Goal: Information Seeking & Learning: Learn about a topic

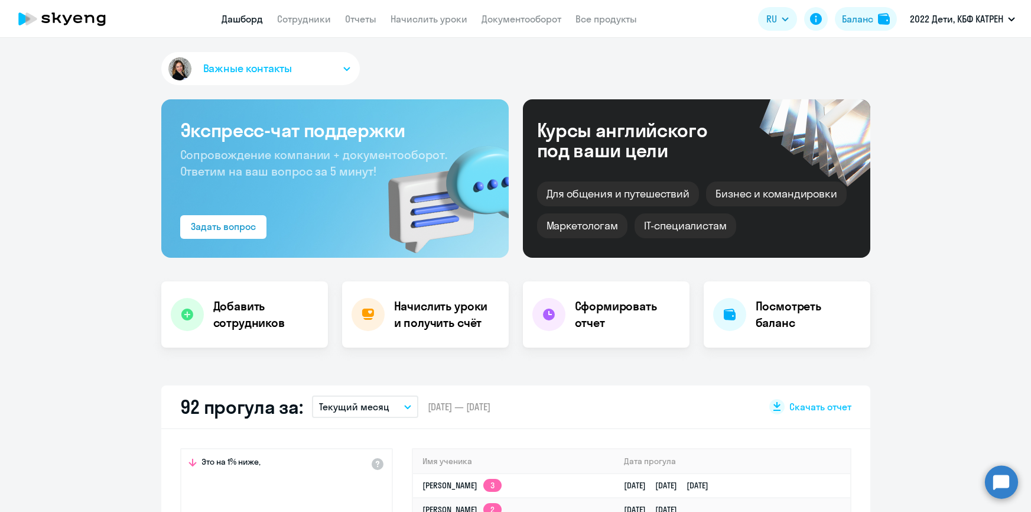
select select "30"
click at [298, 24] on link "Сотрудники" at bounding box center [304, 19] width 54 height 12
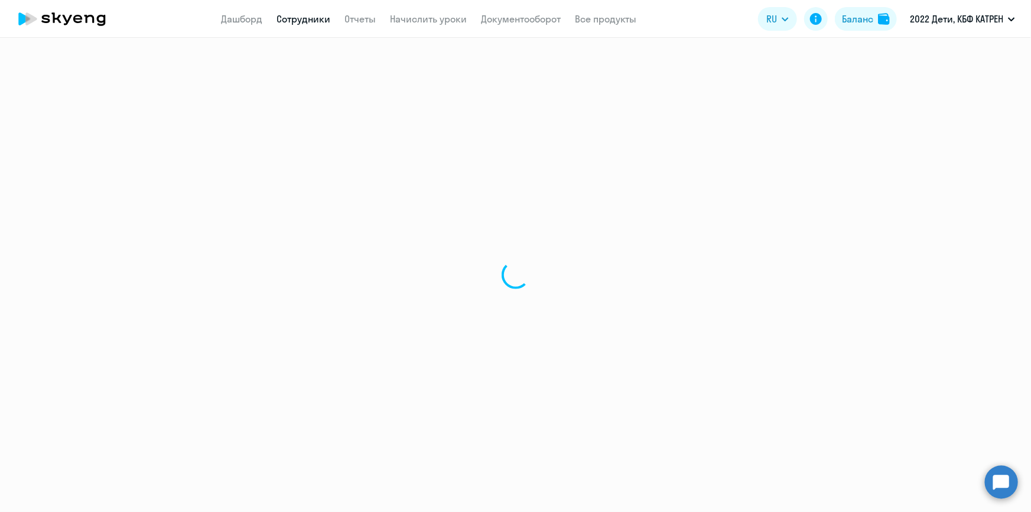
select select "30"
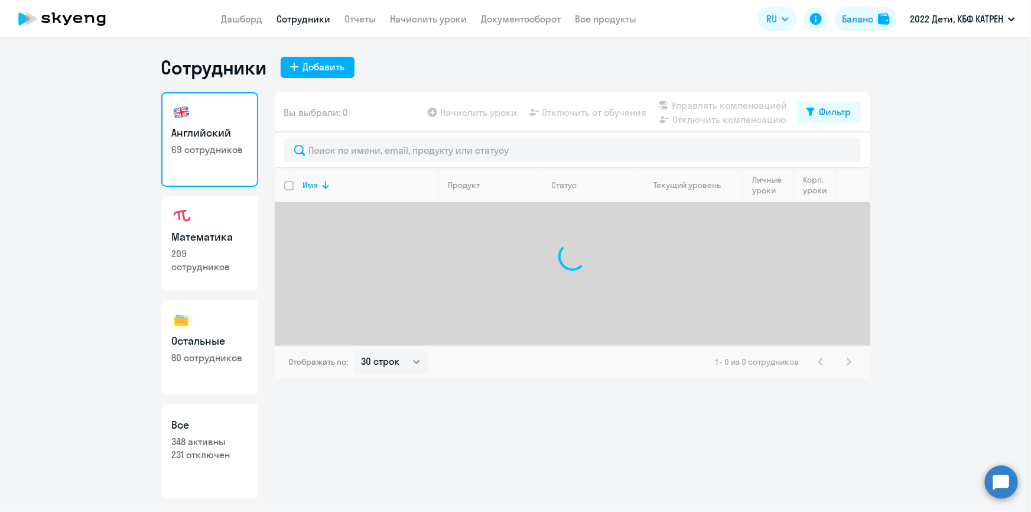
click at [253, 434] on link "Все 348 активны 231 отключен" at bounding box center [209, 451] width 97 height 95
select select "30"
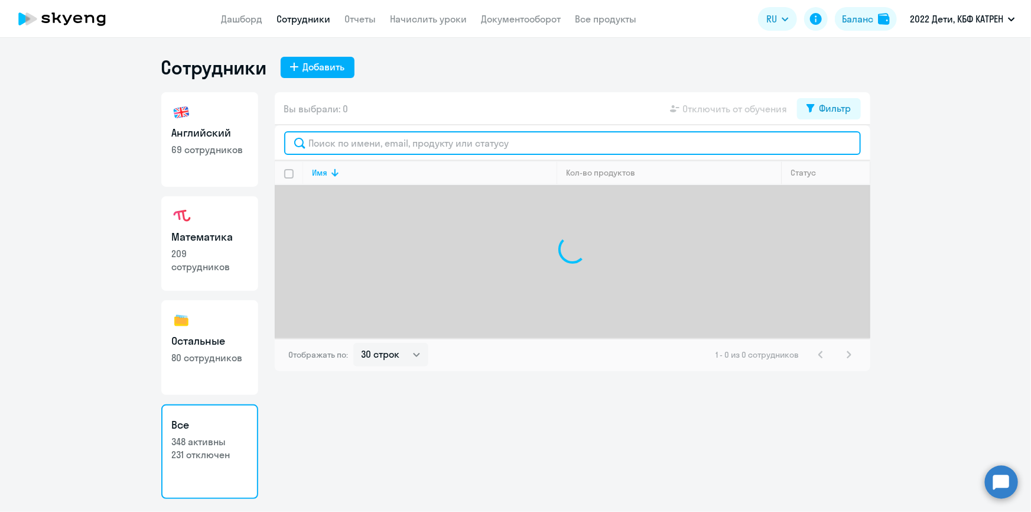
click at [367, 139] on input "text" at bounding box center [572, 143] width 577 height 24
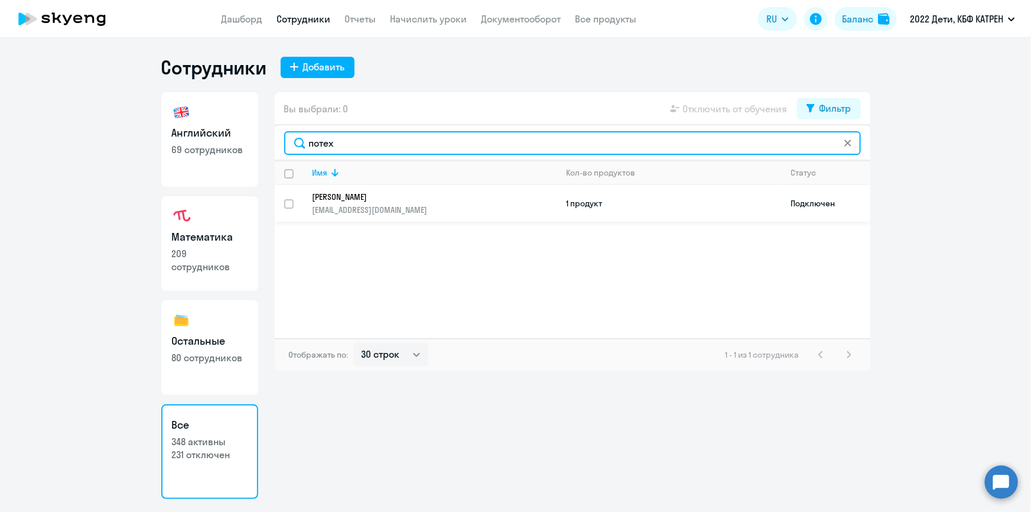
type input "потех"
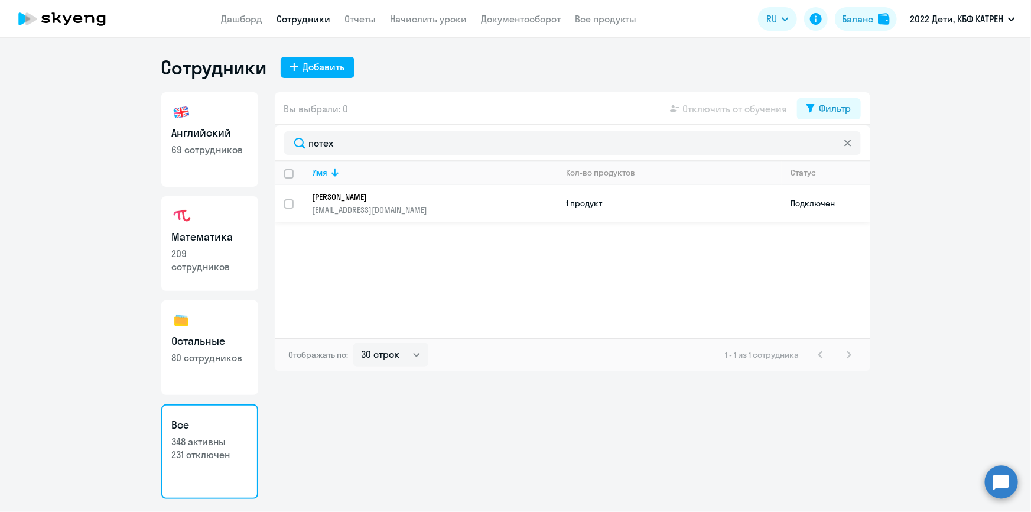
click at [348, 199] on p "[PERSON_NAME]" at bounding box center [426, 196] width 228 height 11
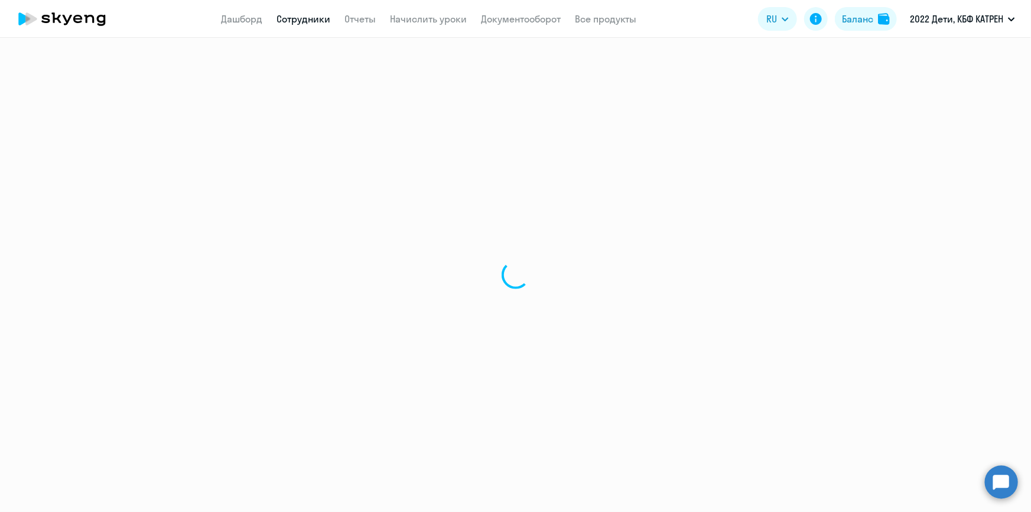
select select "english"
select select "30"
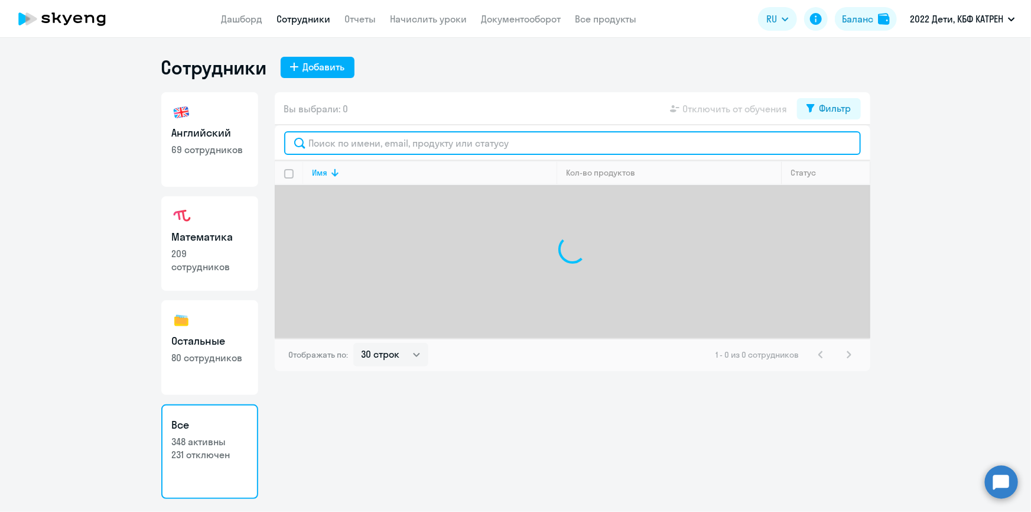
click at [347, 145] on input "text" at bounding box center [572, 143] width 577 height 24
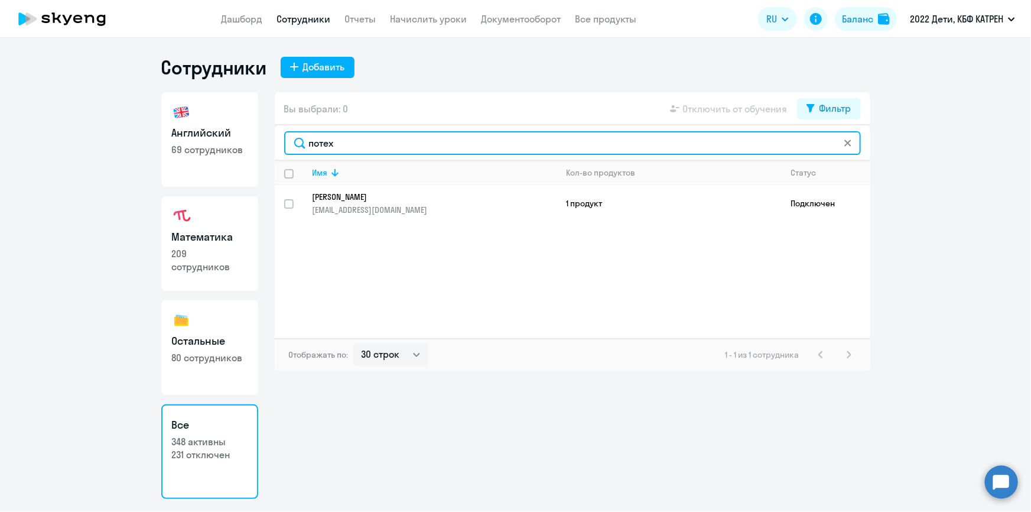
type input "потех"
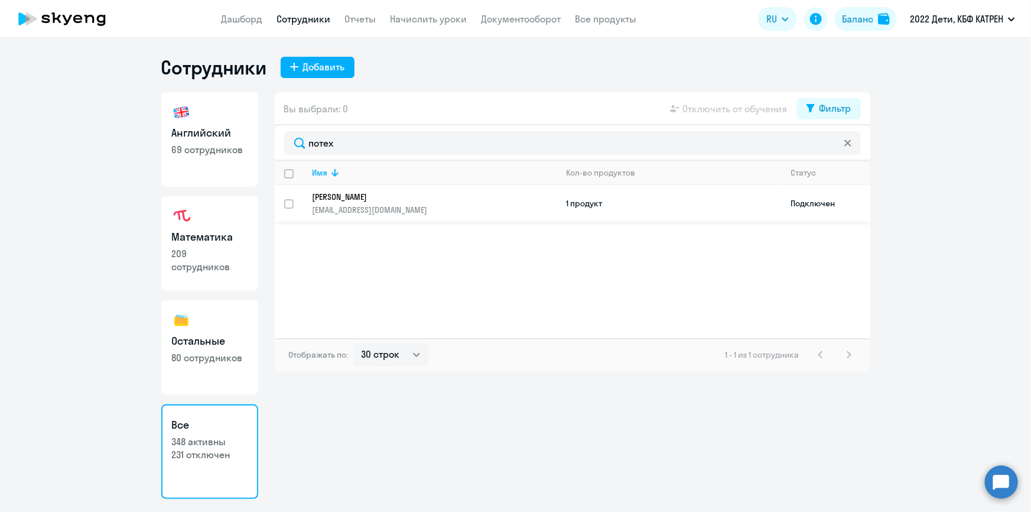
click at [364, 198] on p "[PERSON_NAME]" at bounding box center [426, 196] width 228 height 11
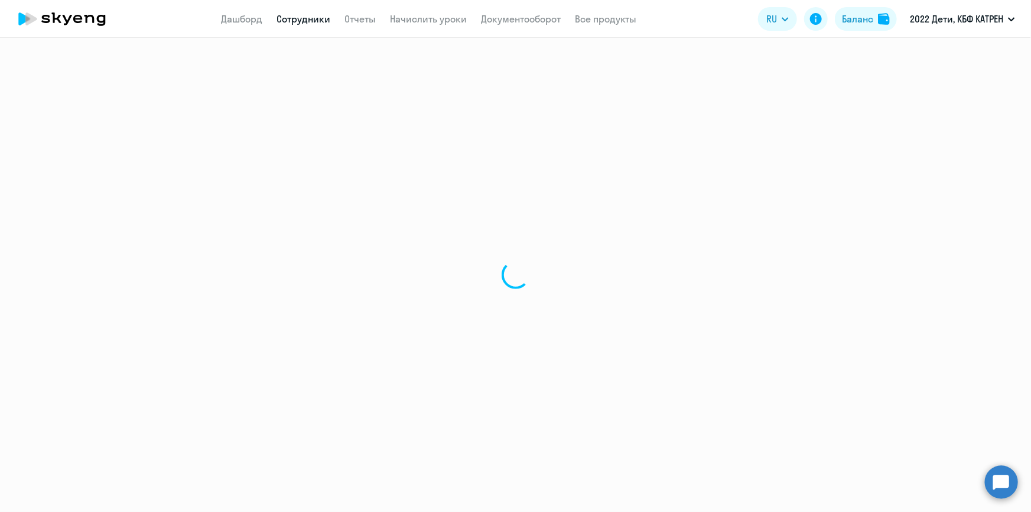
select select "english"
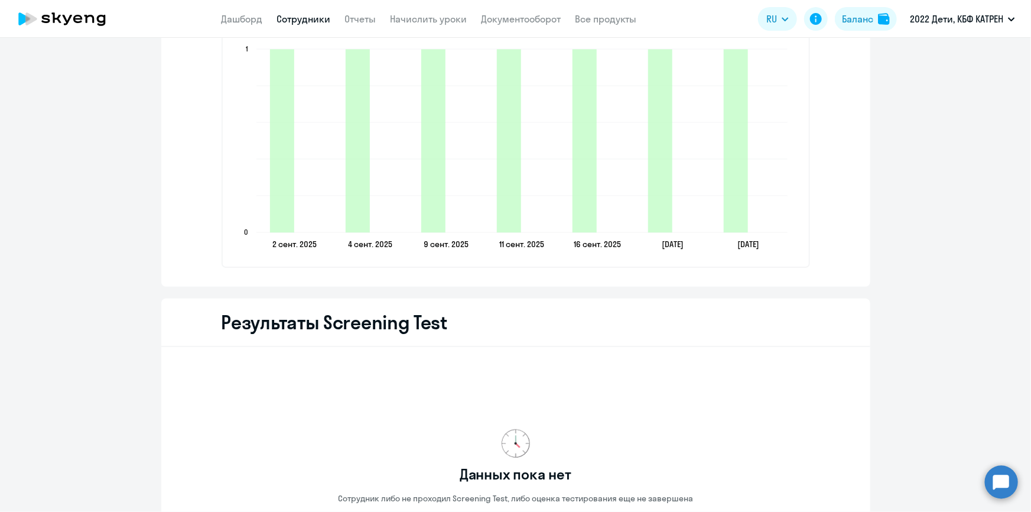
scroll to position [1396, 0]
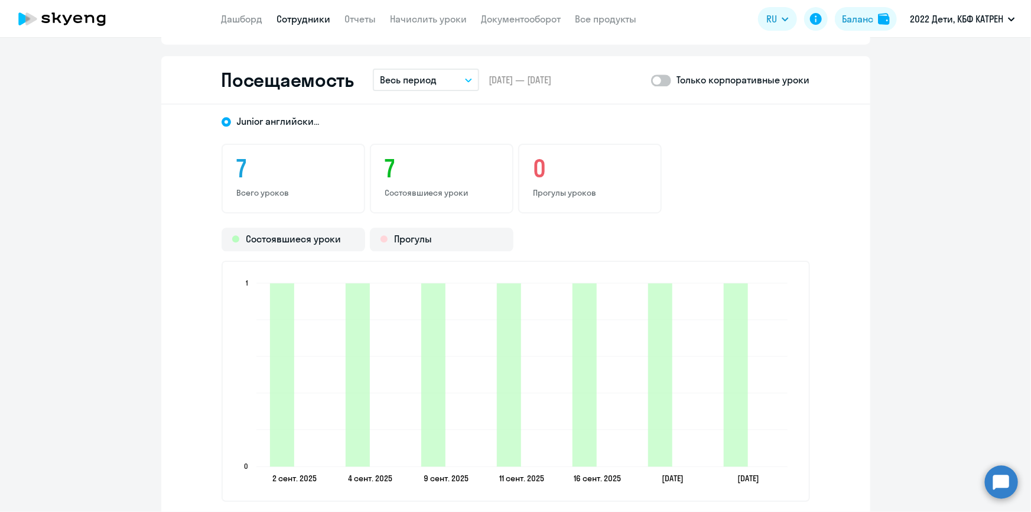
click at [992, 490] on circle at bounding box center [1001, 481] width 33 height 33
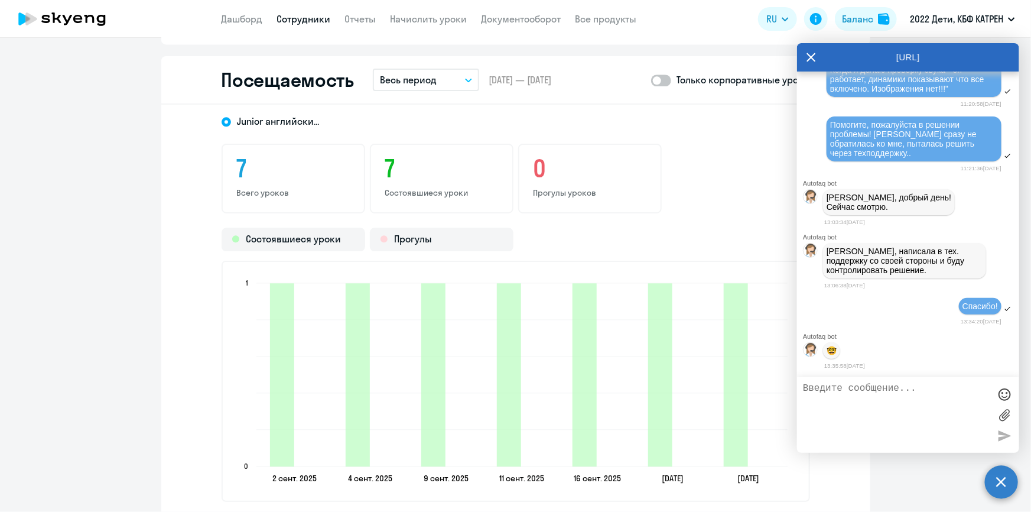
scroll to position [39835, 0]
click at [250, 17] on link "Дашборд" at bounding box center [242, 19] width 41 height 12
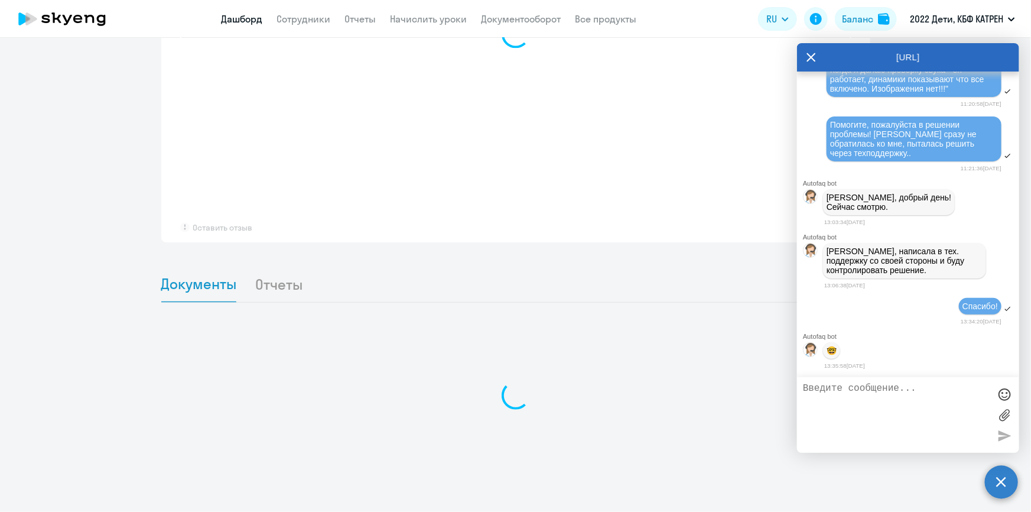
scroll to position [870, 0]
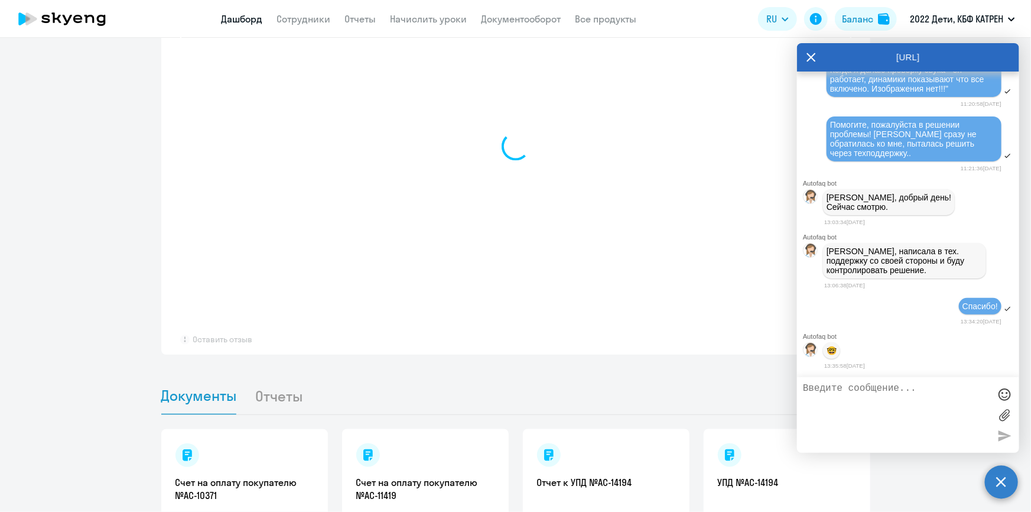
click at [809, 60] on icon at bounding box center [810, 57] width 9 height 28
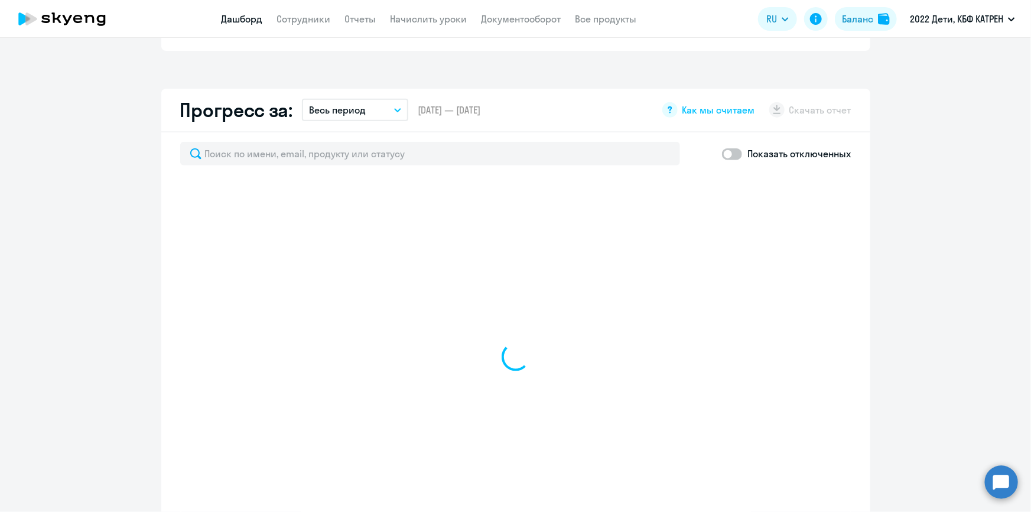
scroll to position [655, 0]
select select "30"
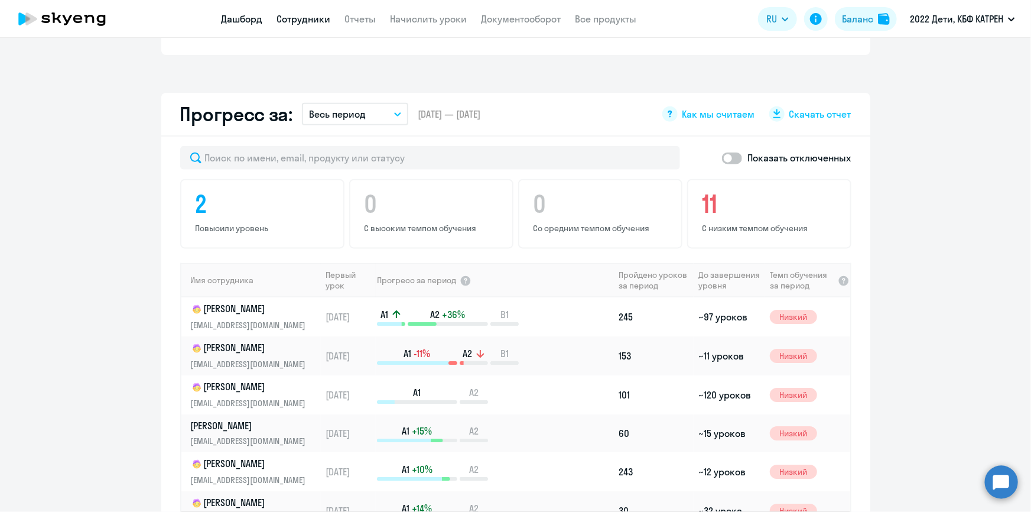
click at [301, 17] on link "Сотрудники" at bounding box center [304, 19] width 54 height 12
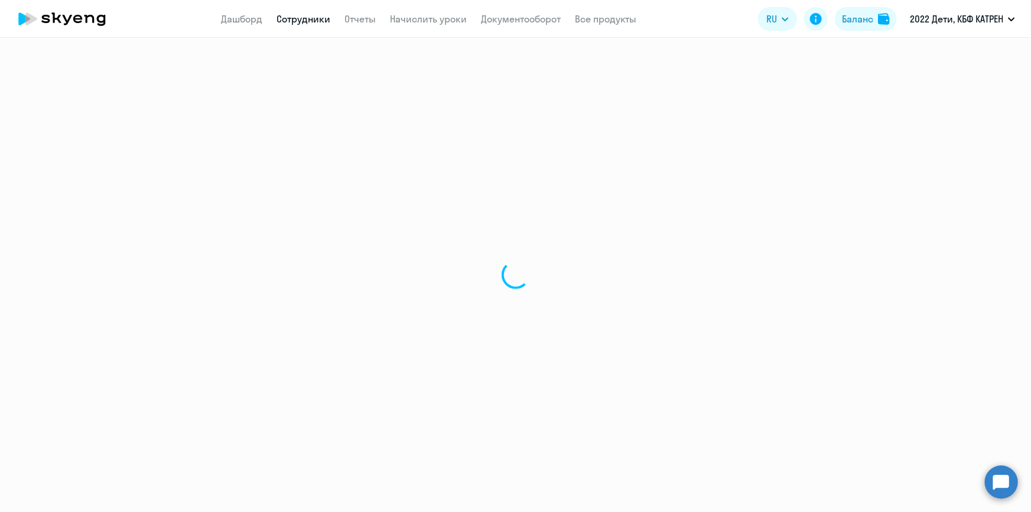
select select "30"
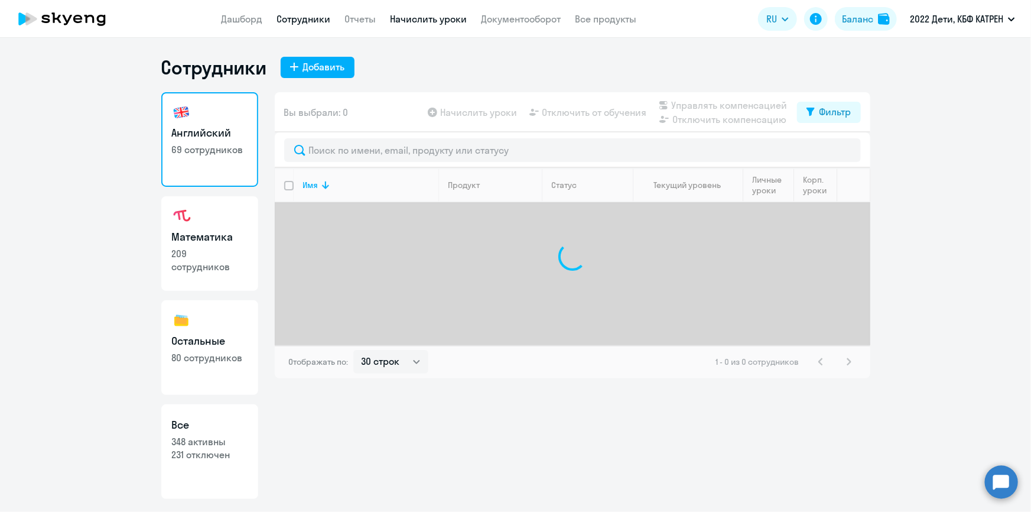
click at [422, 19] on link "Начислить уроки" at bounding box center [428, 19] width 77 height 12
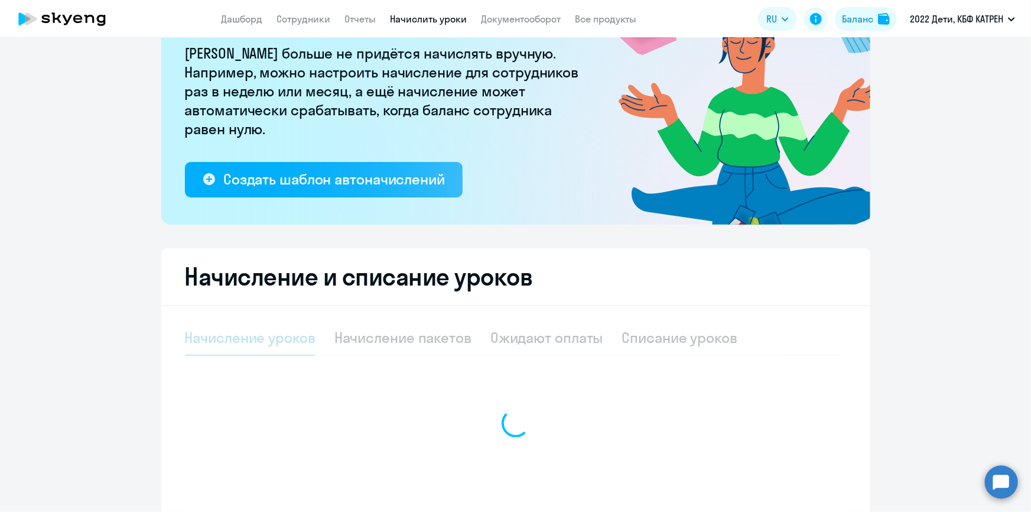
select select "10"
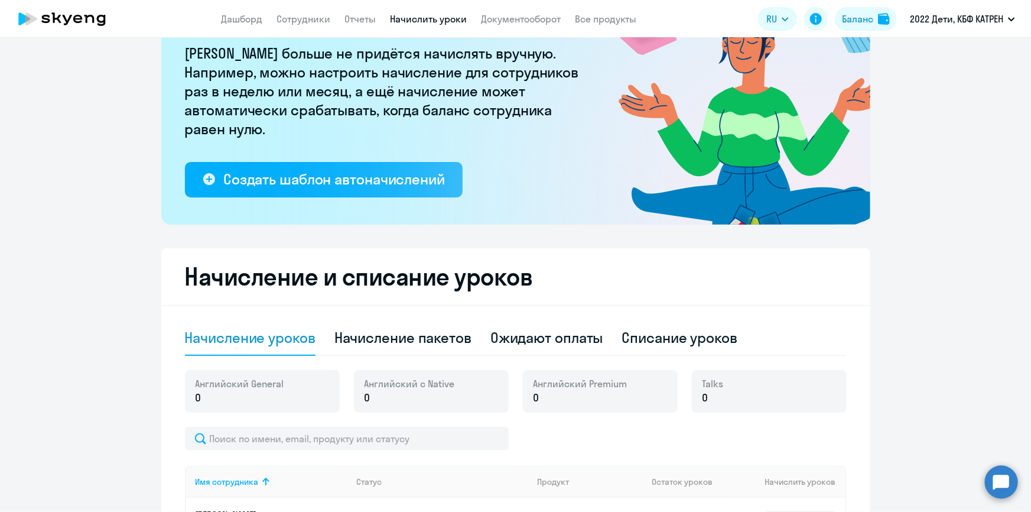
scroll to position [322, 0]
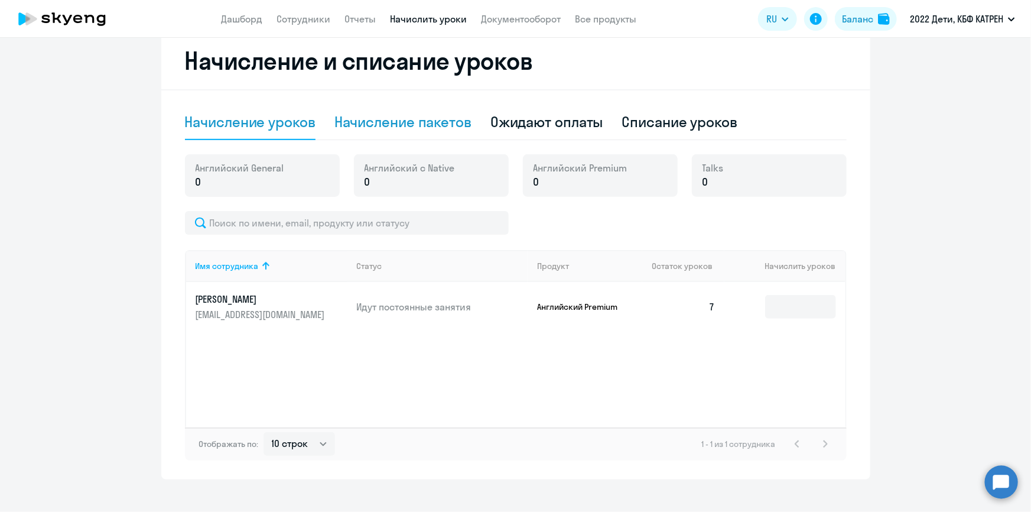
click at [444, 125] on div "Начисление пакетов" at bounding box center [402, 121] width 137 height 19
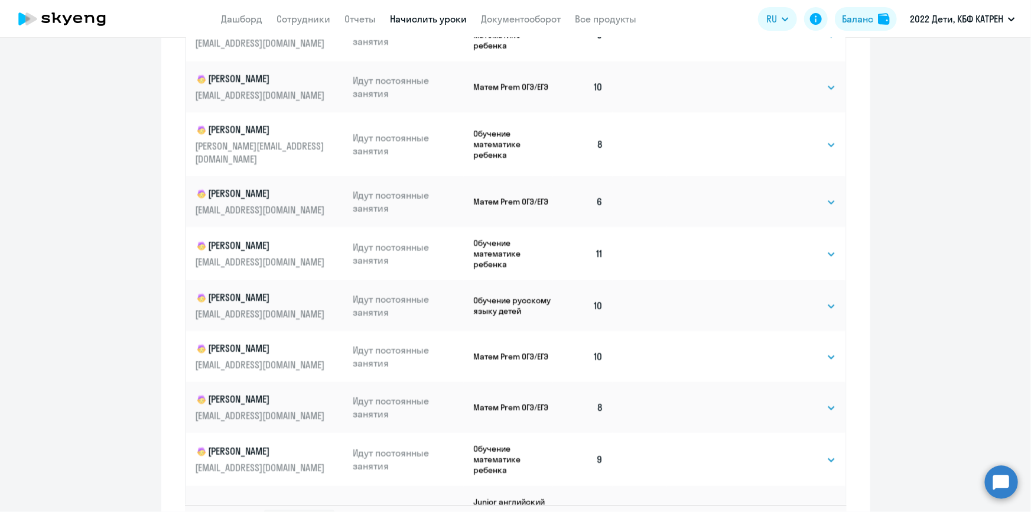
scroll to position [735, 0]
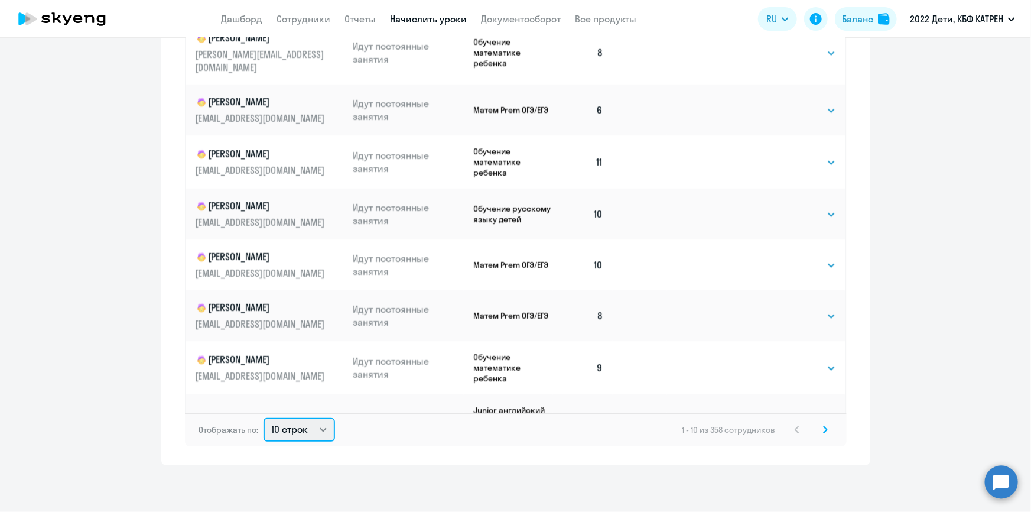
click at [316, 425] on select "10 строк 30 строк 50 строк" at bounding box center [298, 430] width 71 height 24
select select "50"
click at [263, 418] on select "10 строк 30 строк 50 строк" at bounding box center [298, 430] width 71 height 24
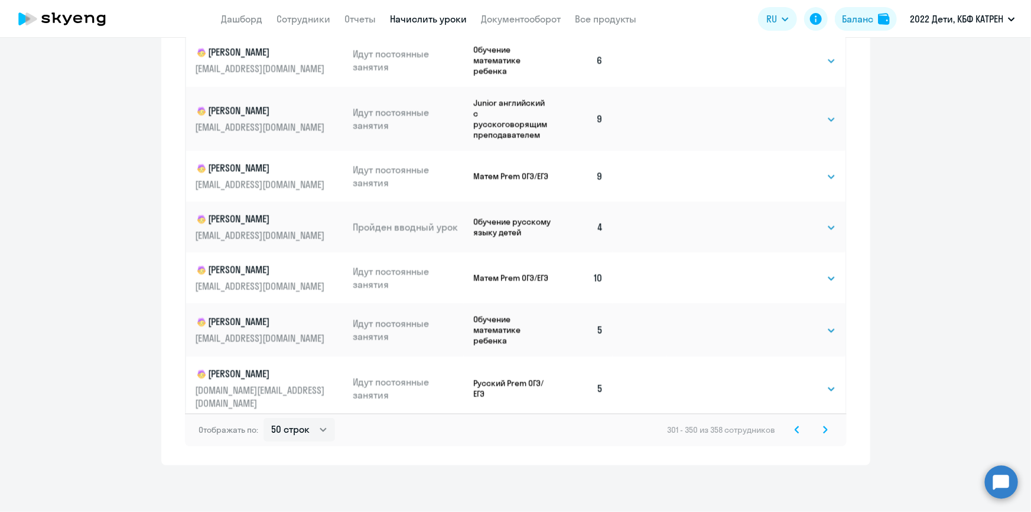
click at [823, 430] on icon at bounding box center [825, 429] width 5 height 8
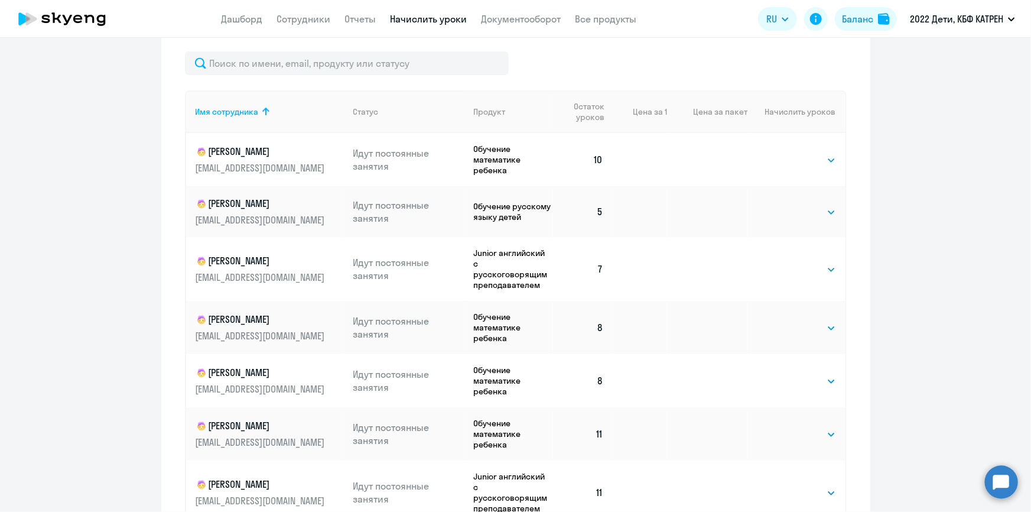
scroll to position [680, 0]
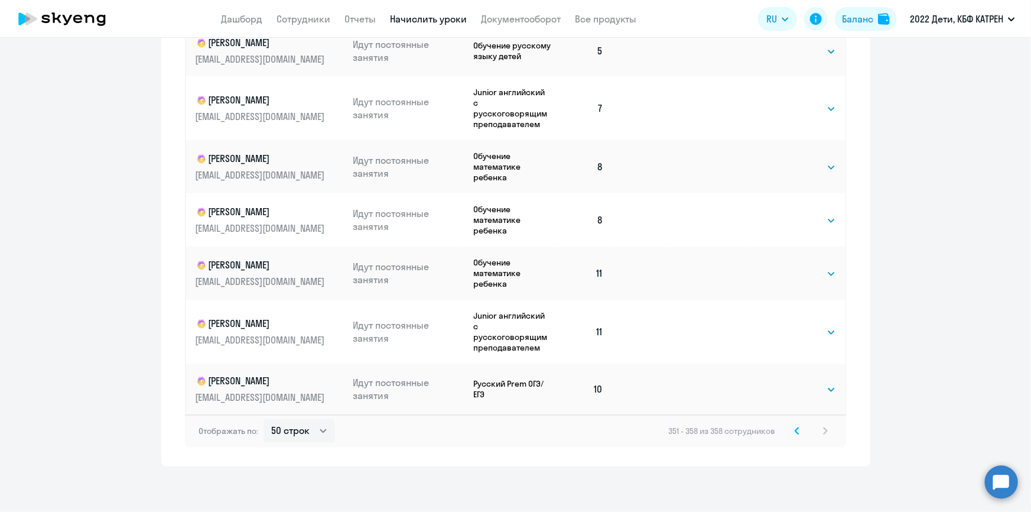
click at [795, 430] on icon at bounding box center [797, 430] width 4 height 6
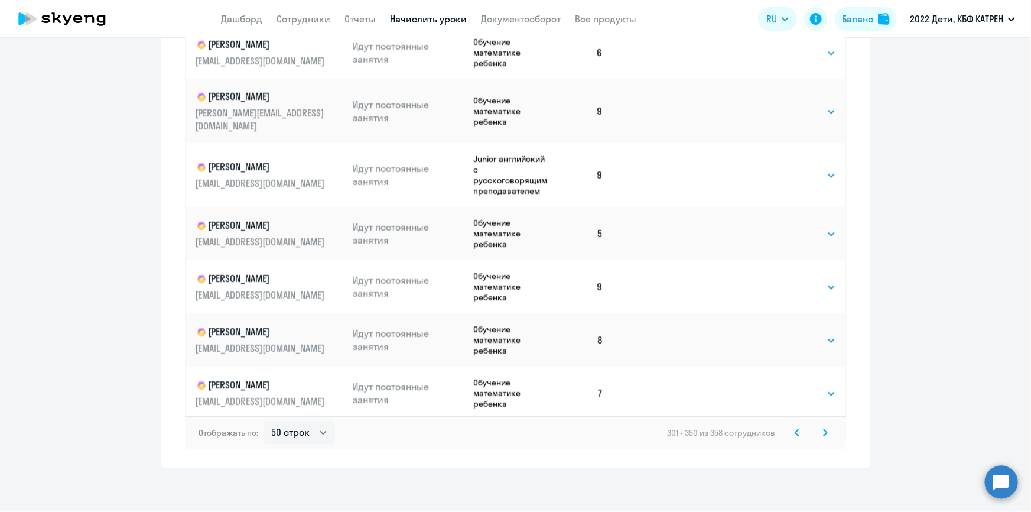
scroll to position [735, 0]
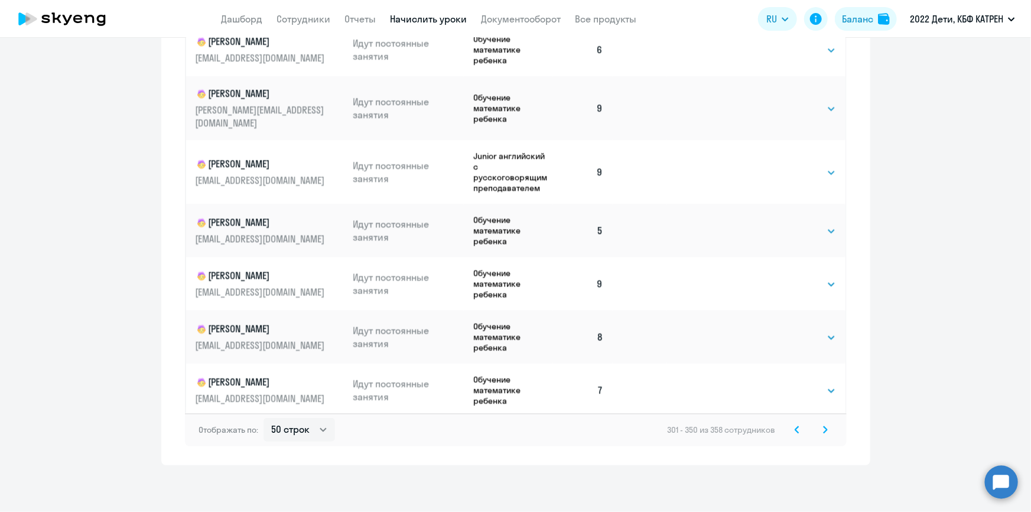
click at [796, 426] on svg-icon at bounding box center [797, 429] width 14 height 14
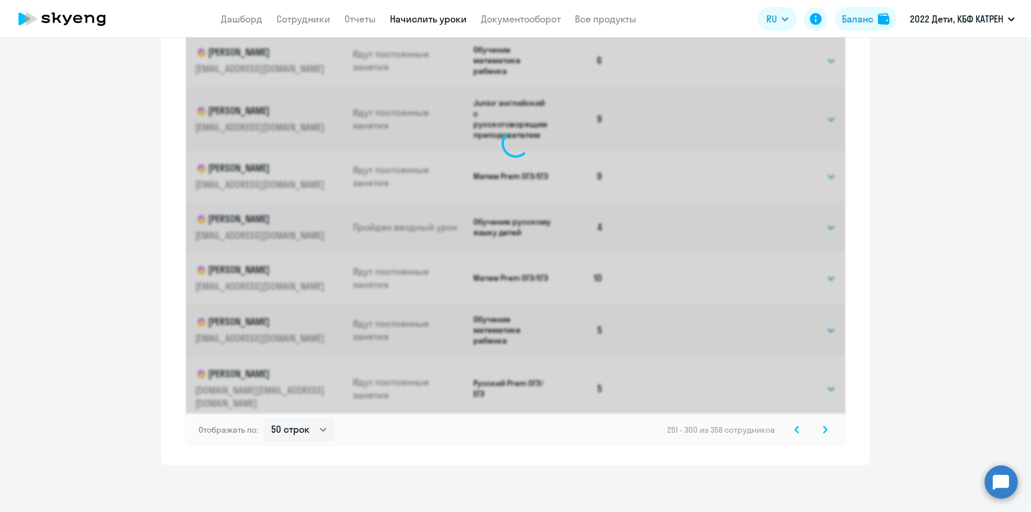
click at [796, 426] on svg-icon at bounding box center [797, 429] width 14 height 14
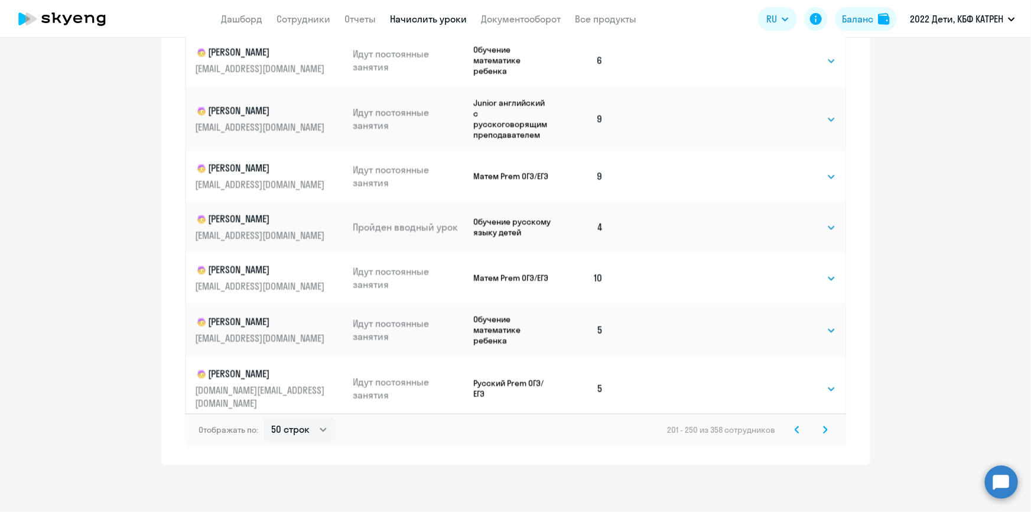
click at [796, 426] on svg-icon at bounding box center [797, 429] width 14 height 14
click at [795, 426] on svg-icon at bounding box center [797, 429] width 14 height 14
click at [795, 426] on icon at bounding box center [797, 429] width 5 height 8
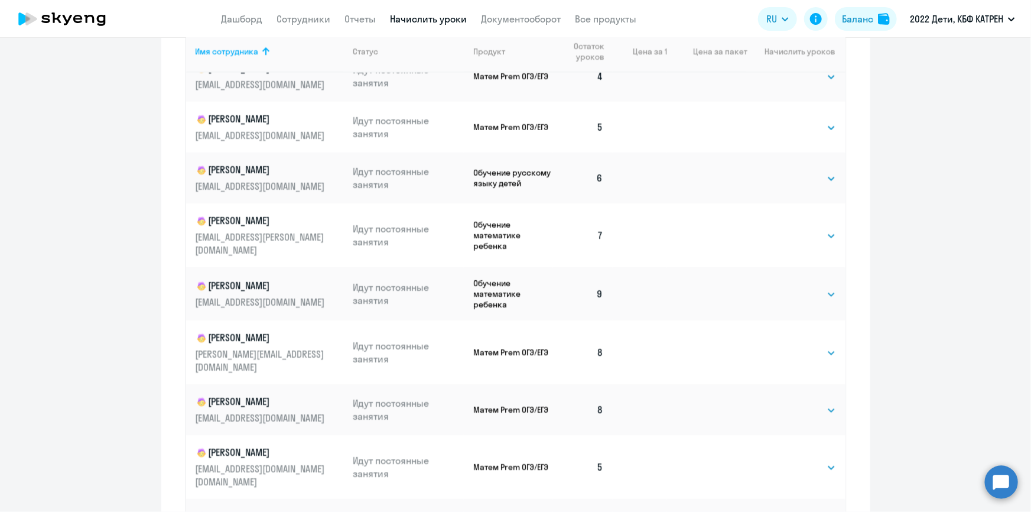
scroll to position [735, 0]
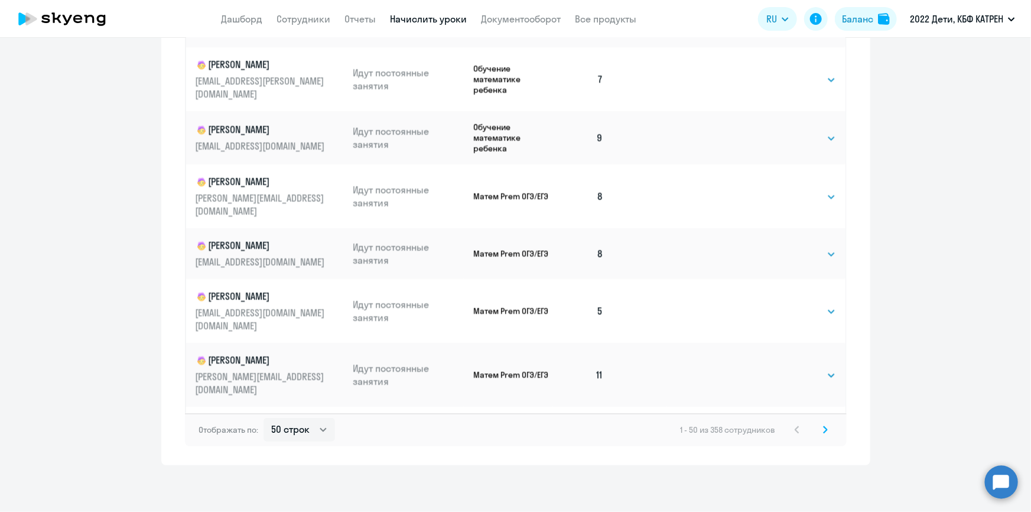
click at [823, 429] on icon at bounding box center [825, 429] width 5 height 8
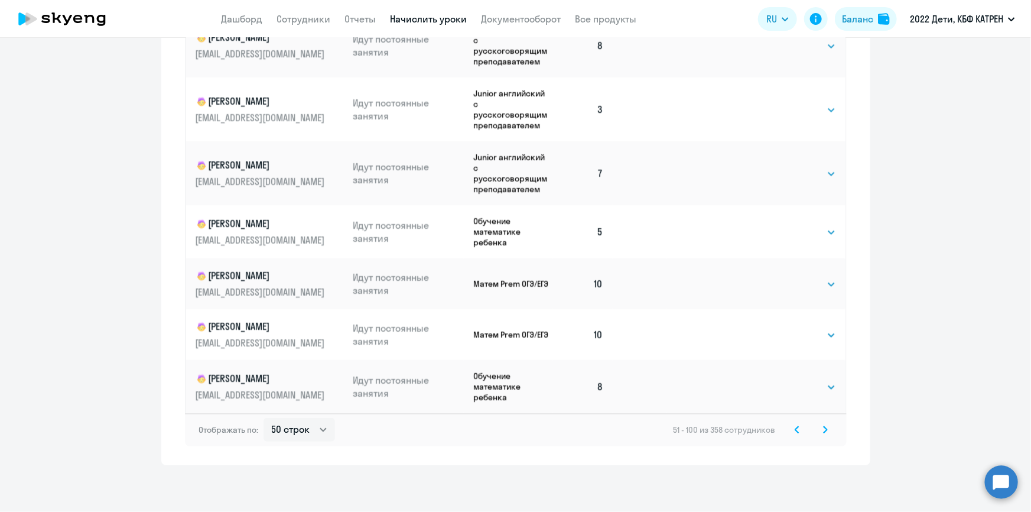
click at [823, 426] on icon at bounding box center [825, 429] width 4 height 6
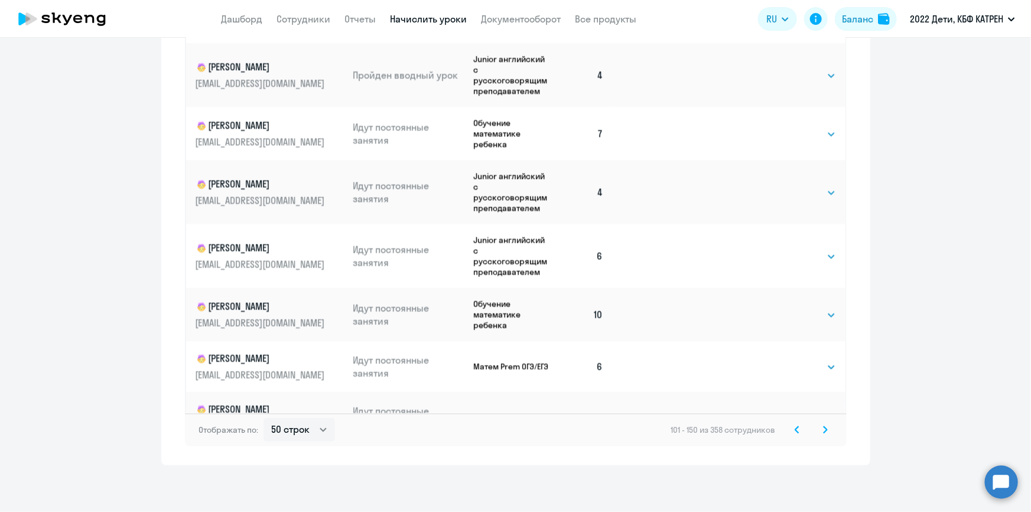
click at [821, 434] on svg-icon at bounding box center [825, 429] width 14 height 14
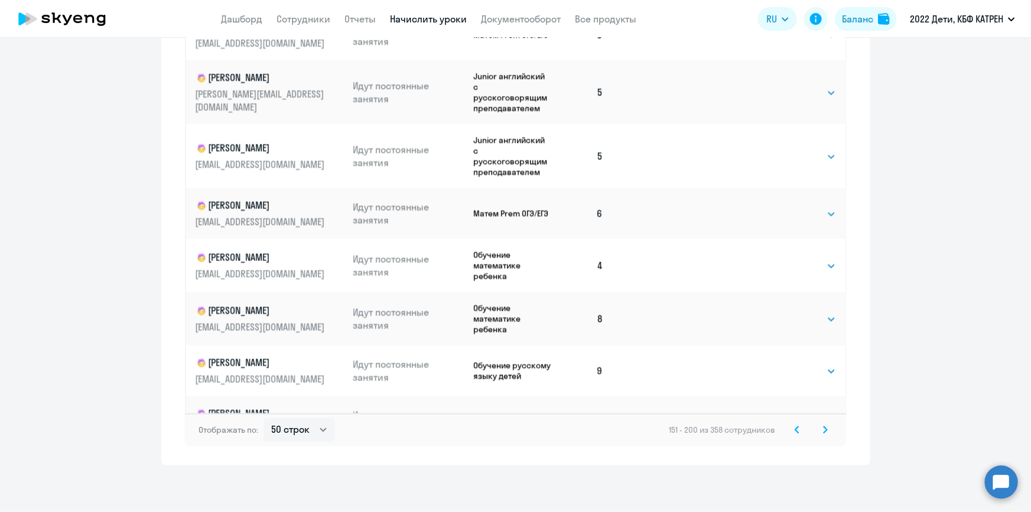
scroll to position [2210, 0]
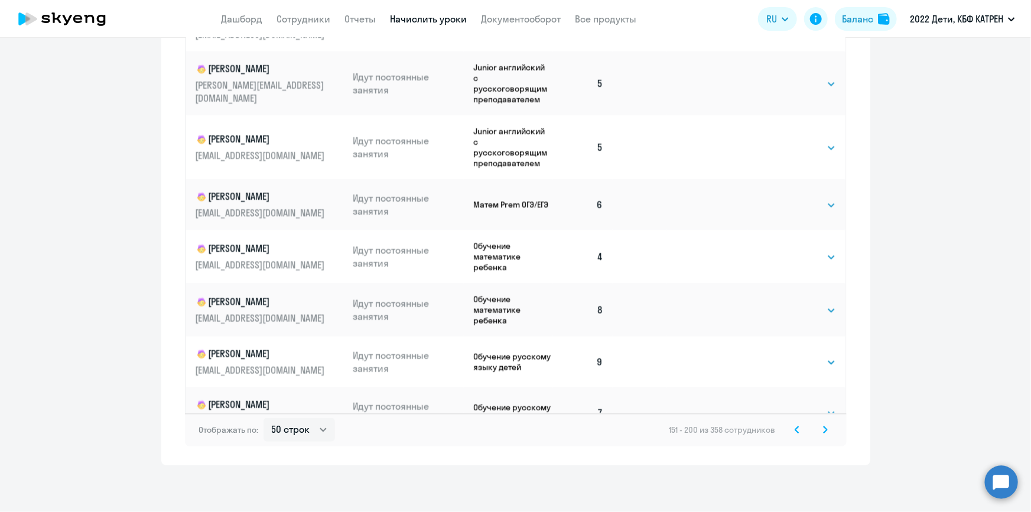
click at [823, 426] on icon at bounding box center [825, 429] width 5 height 8
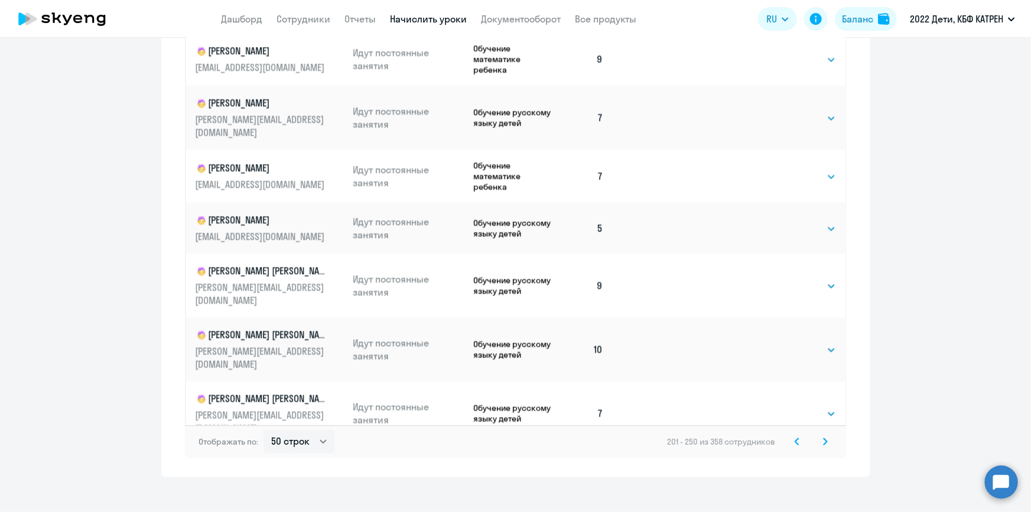
scroll to position [735, 0]
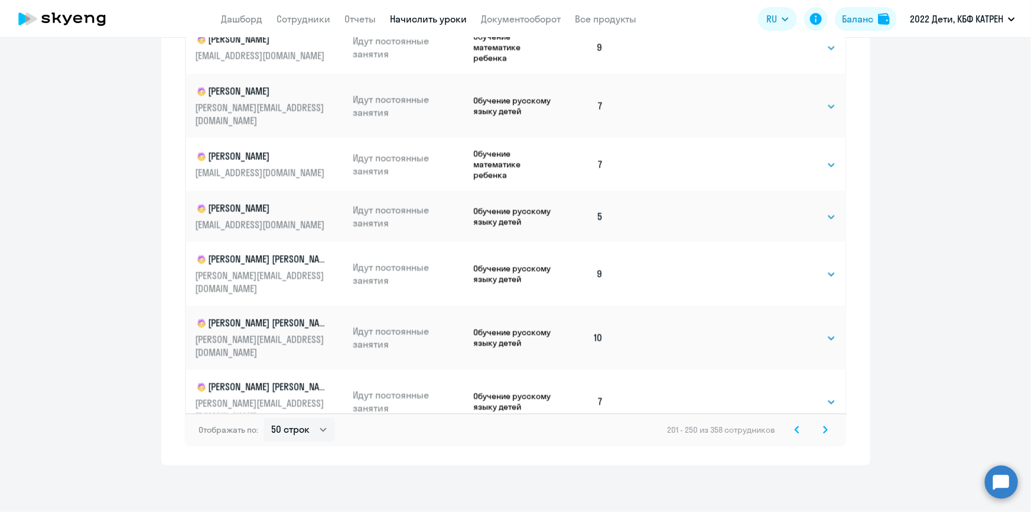
click at [823, 431] on icon at bounding box center [825, 429] width 5 height 8
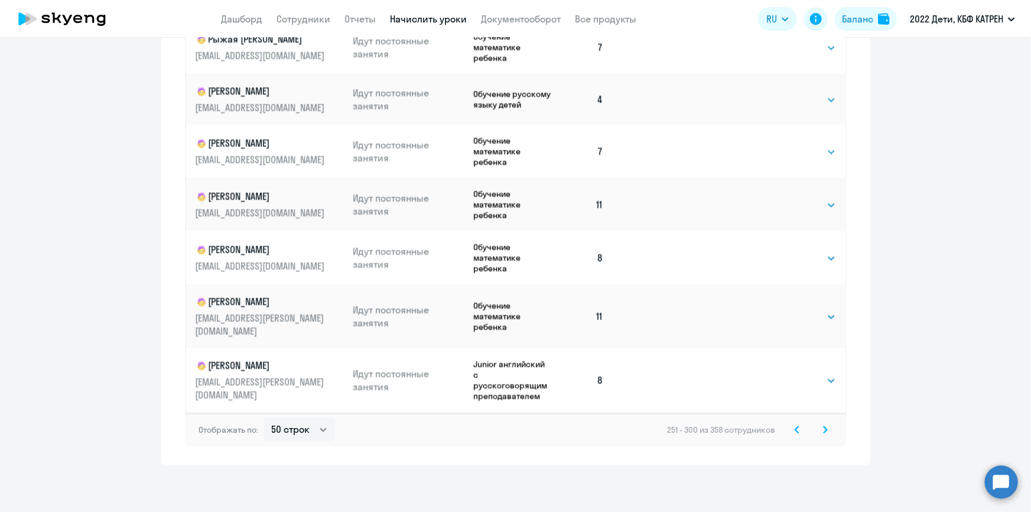
click at [823, 428] on svg-icon at bounding box center [825, 429] width 14 height 14
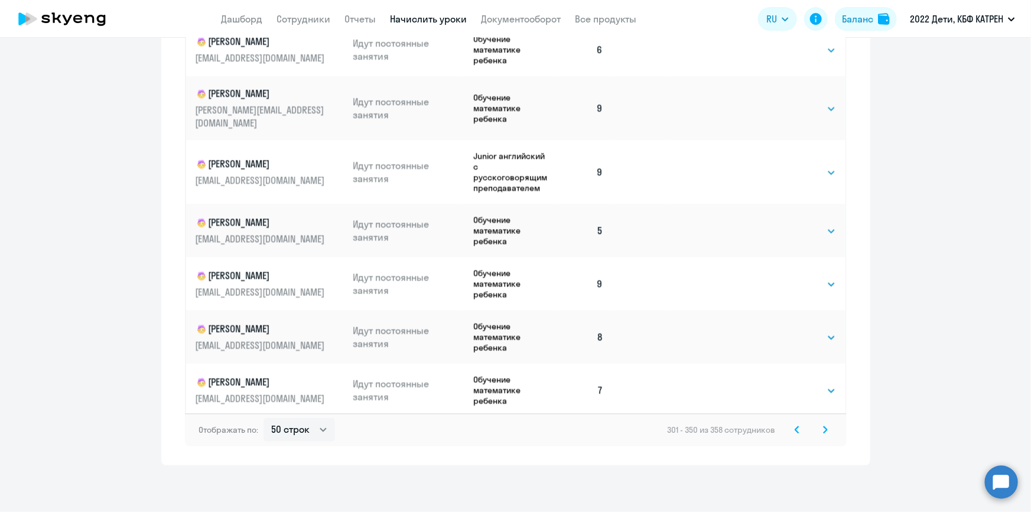
click at [818, 429] on svg-icon at bounding box center [825, 429] width 14 height 14
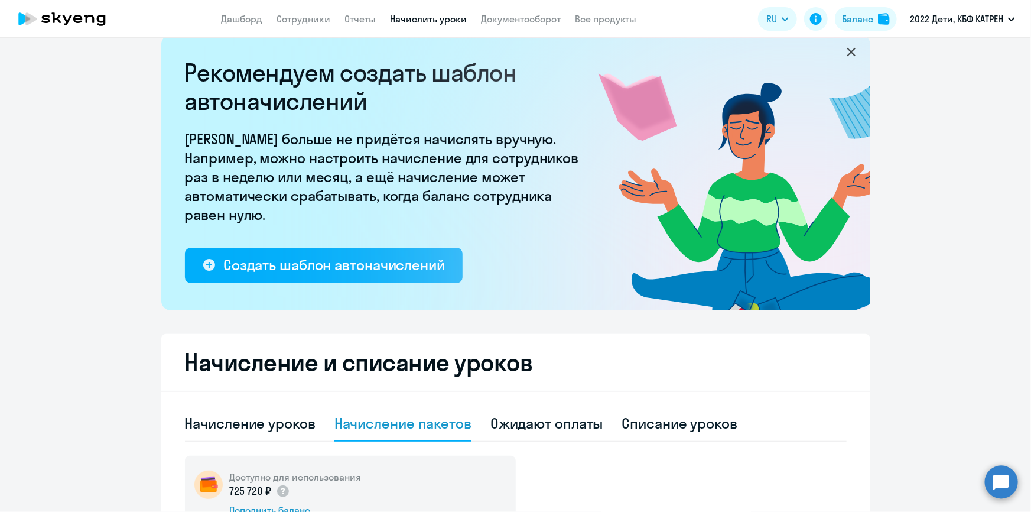
scroll to position [0, 0]
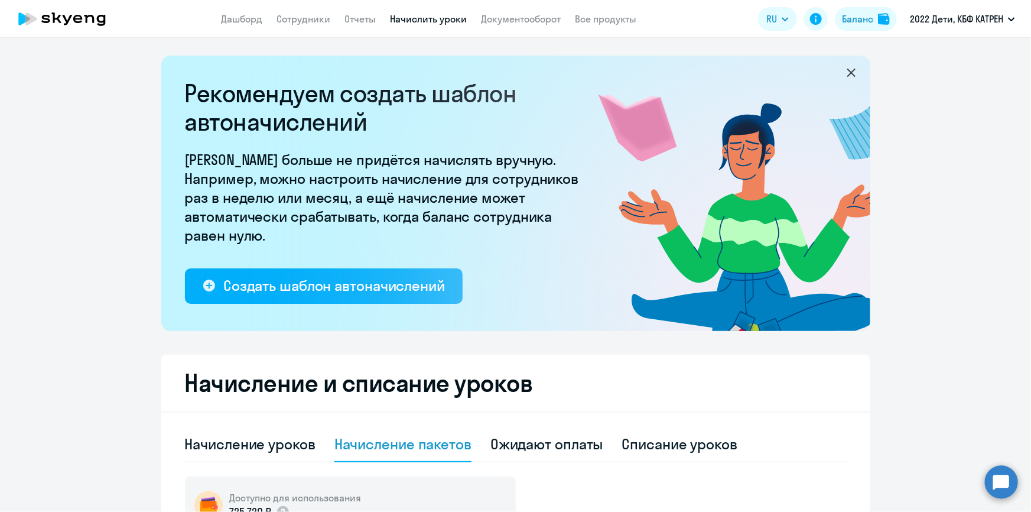
click at [235, 22] on link "Дашборд" at bounding box center [242, 19] width 41 height 12
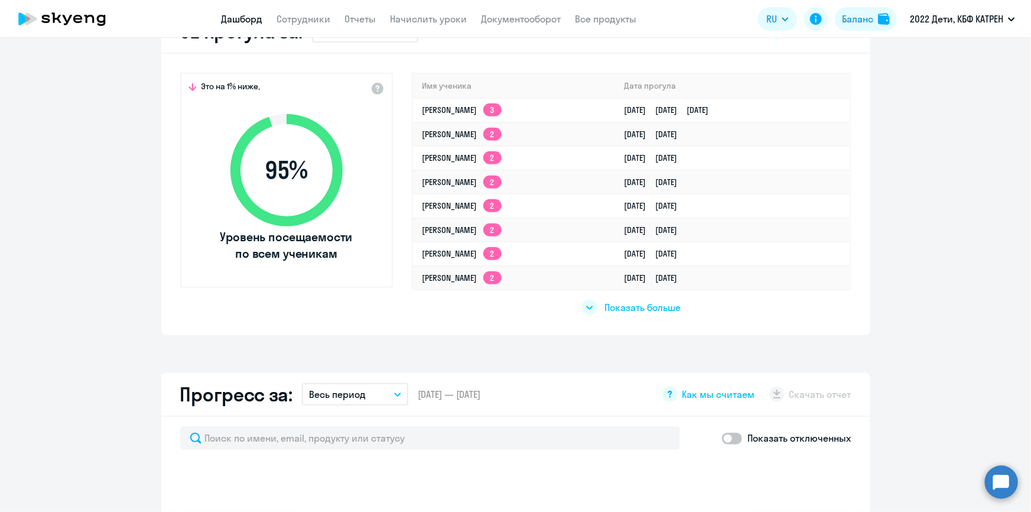
scroll to position [376, 0]
click at [657, 311] on span "Показать больше" at bounding box center [642, 306] width 76 height 13
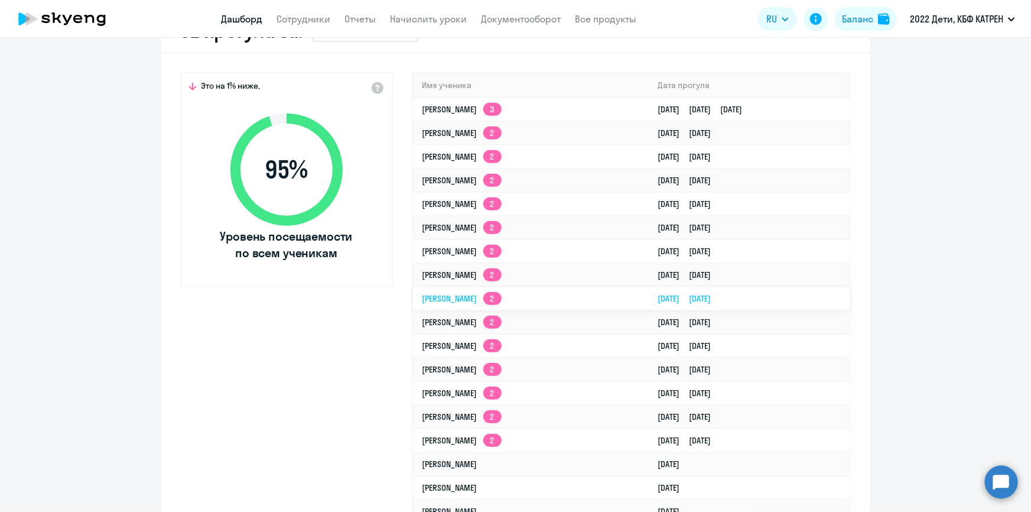
select select "30"
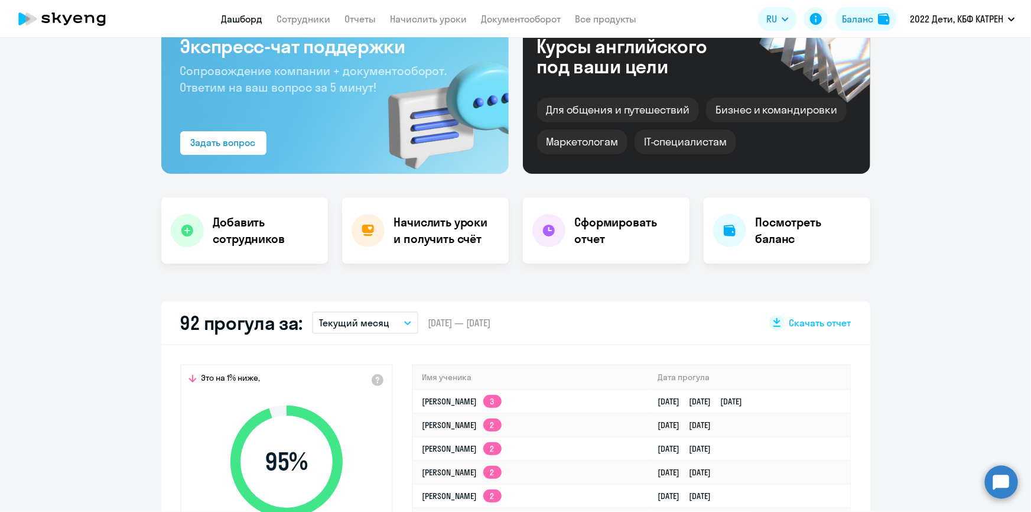
scroll to position [0, 0]
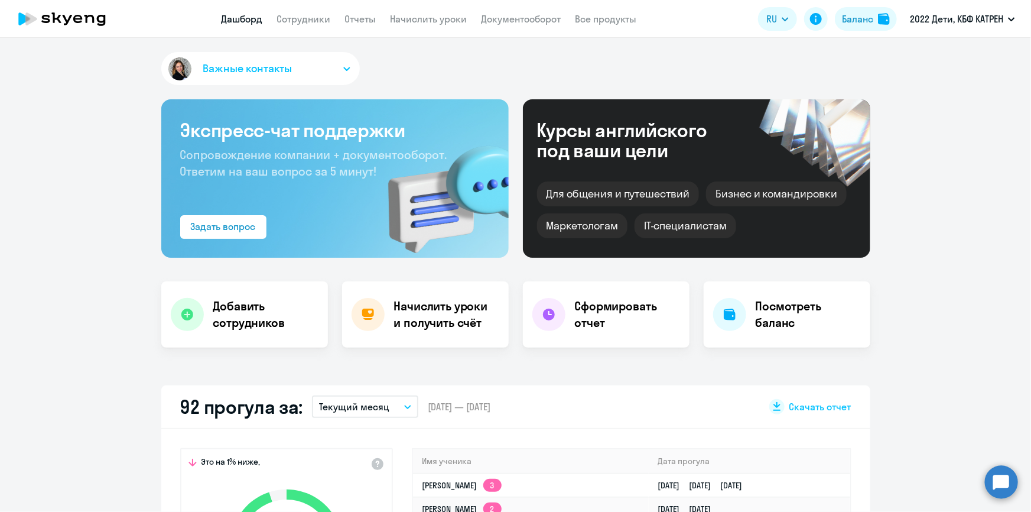
click at [305, 12] on app-menu-item-link "Сотрудники" at bounding box center [304, 19] width 54 height 15
click at [315, 16] on link "Сотрудники" at bounding box center [304, 19] width 54 height 12
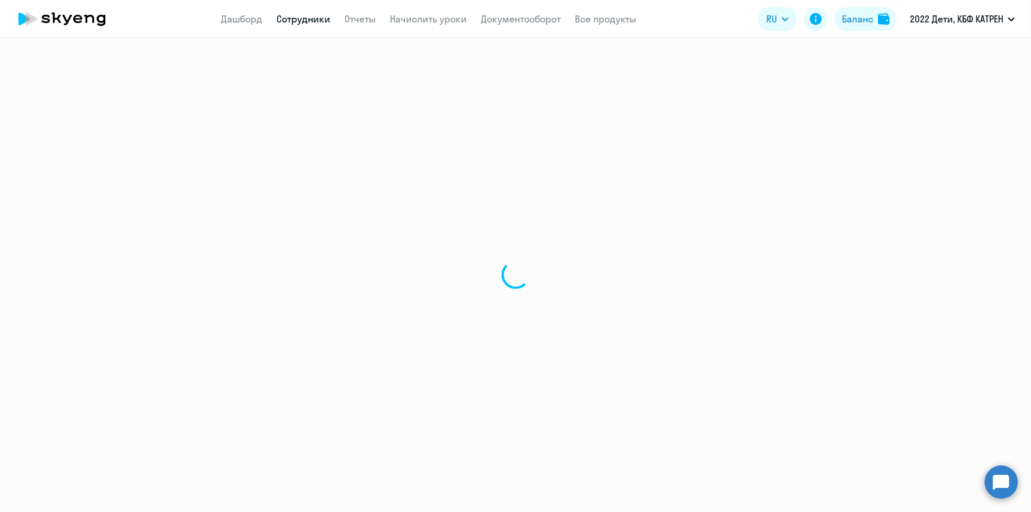
select select "30"
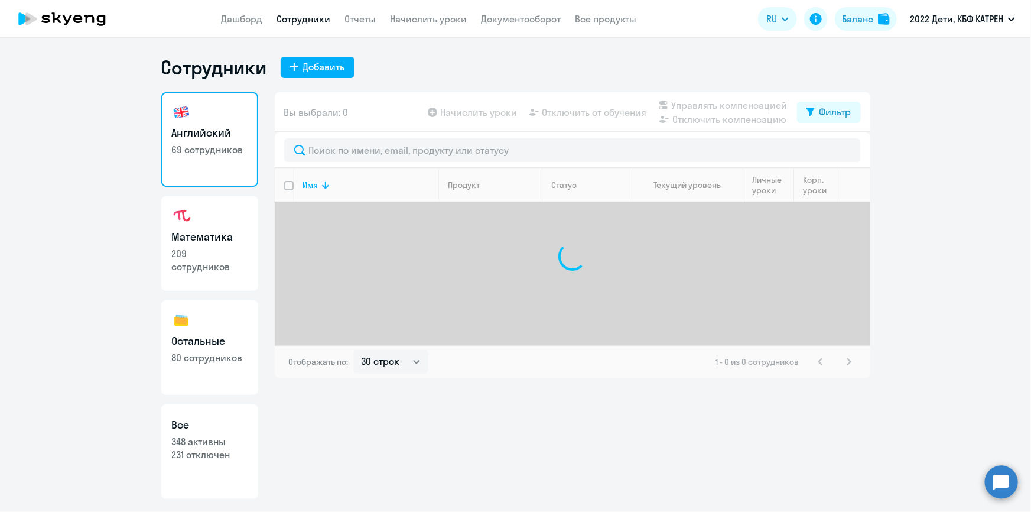
click at [222, 437] on p "348 активны" at bounding box center [210, 441] width 76 height 13
select select "30"
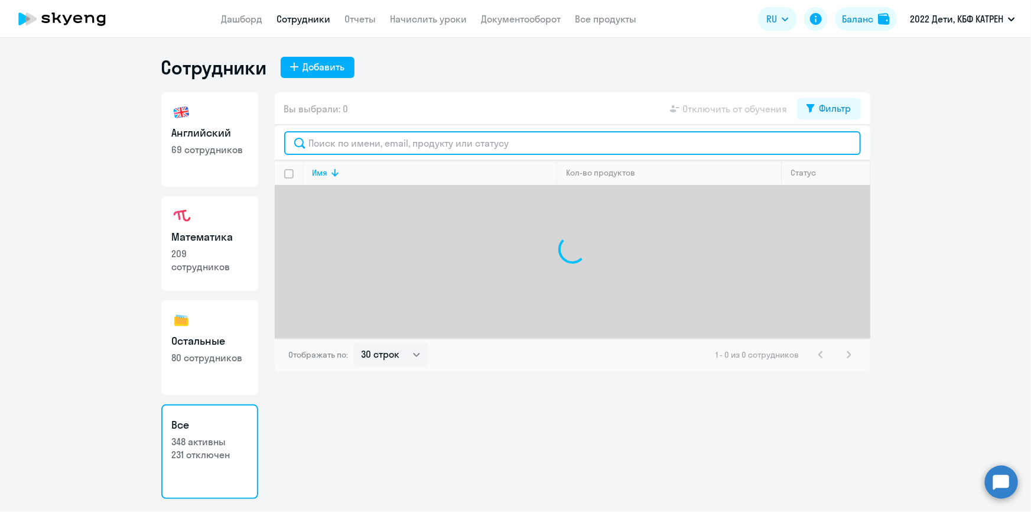
click at [375, 144] on input "text" at bounding box center [572, 143] width 577 height 24
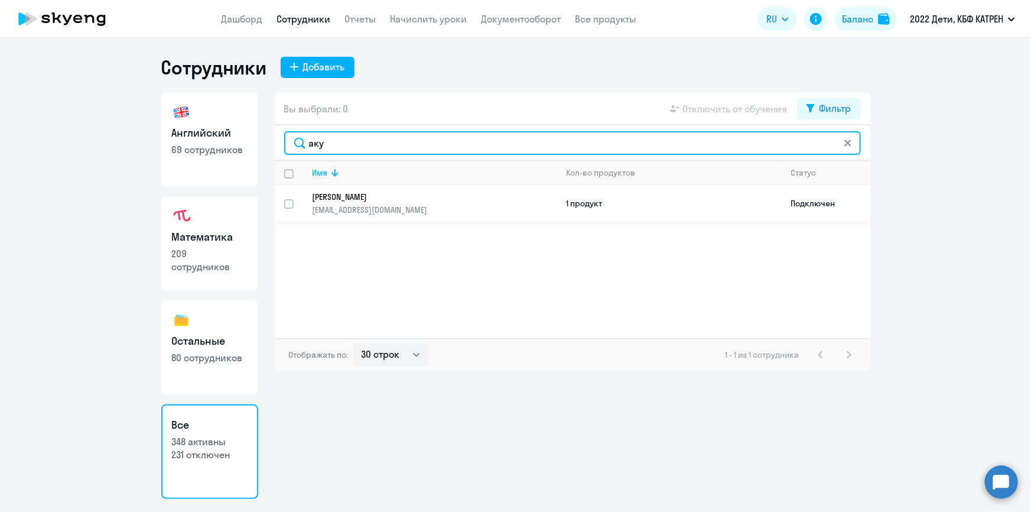
type input "аку"
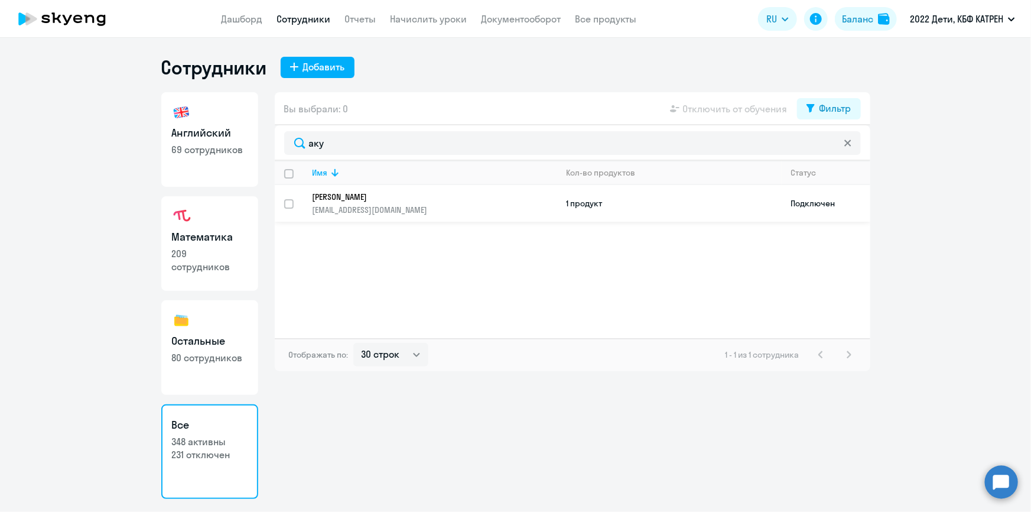
click at [389, 197] on p "[PERSON_NAME]" at bounding box center [426, 196] width 228 height 11
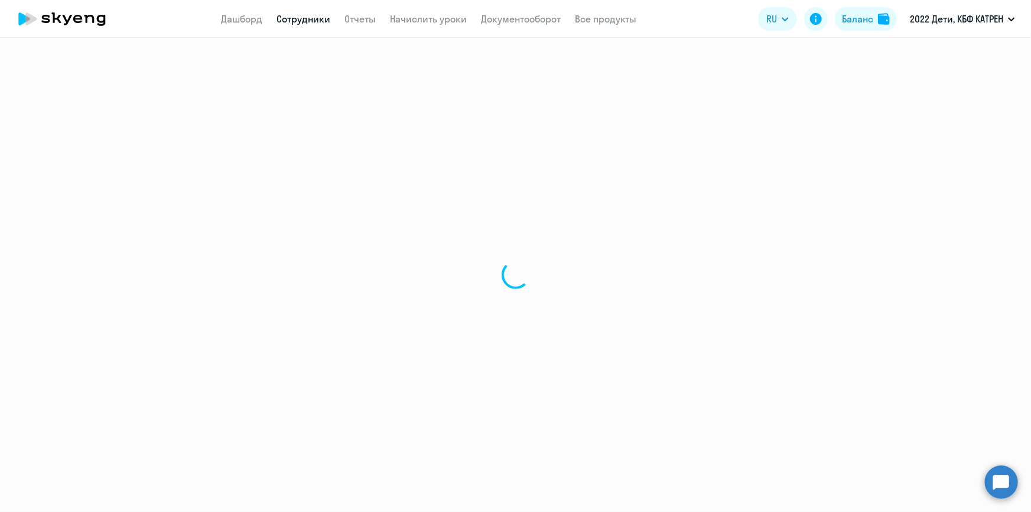
select select "others"
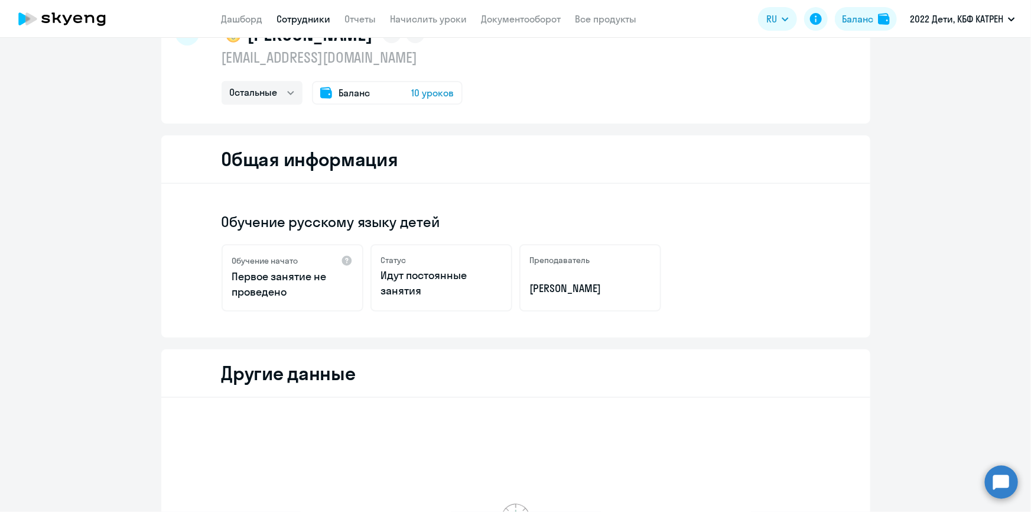
scroll to position [45, 0]
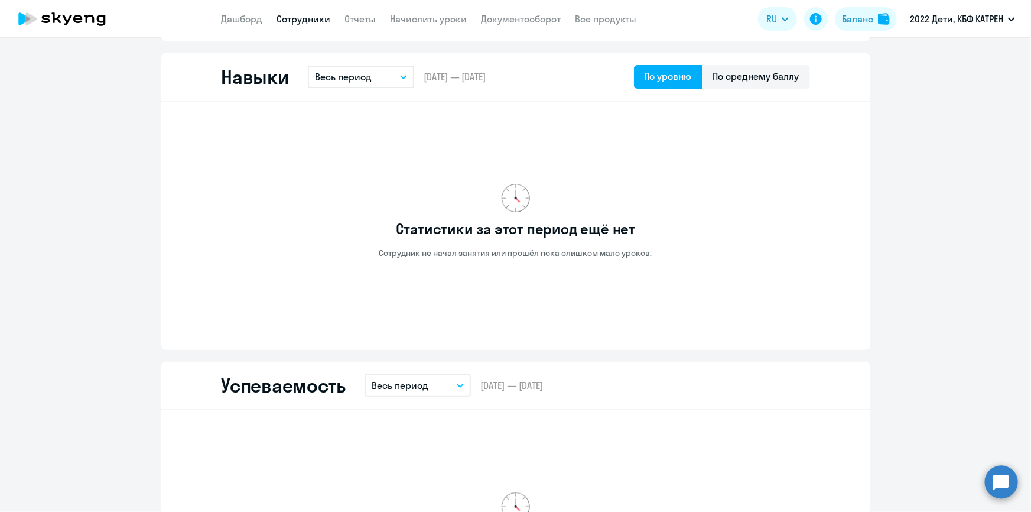
scroll to position [313, 0]
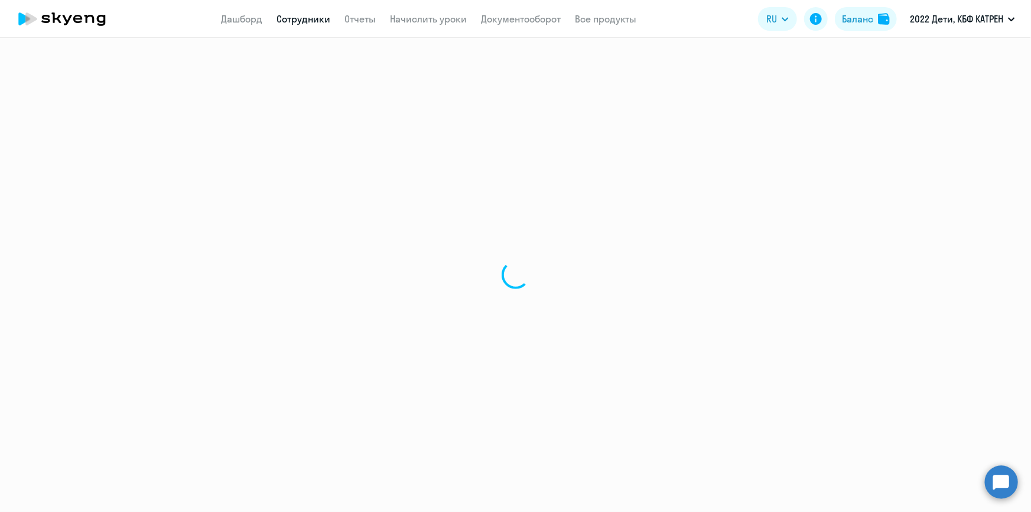
select select "30"
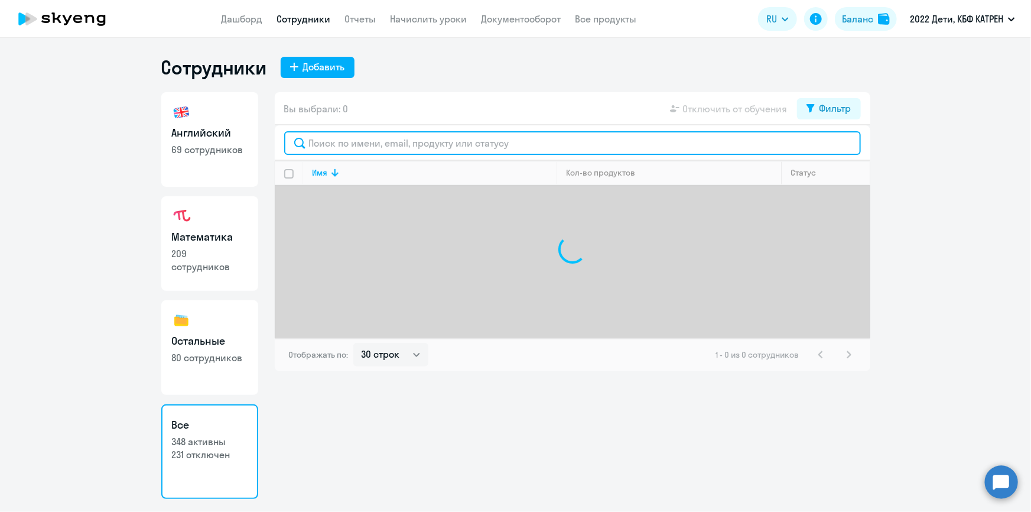
click at [384, 148] on input "text" at bounding box center [572, 143] width 577 height 24
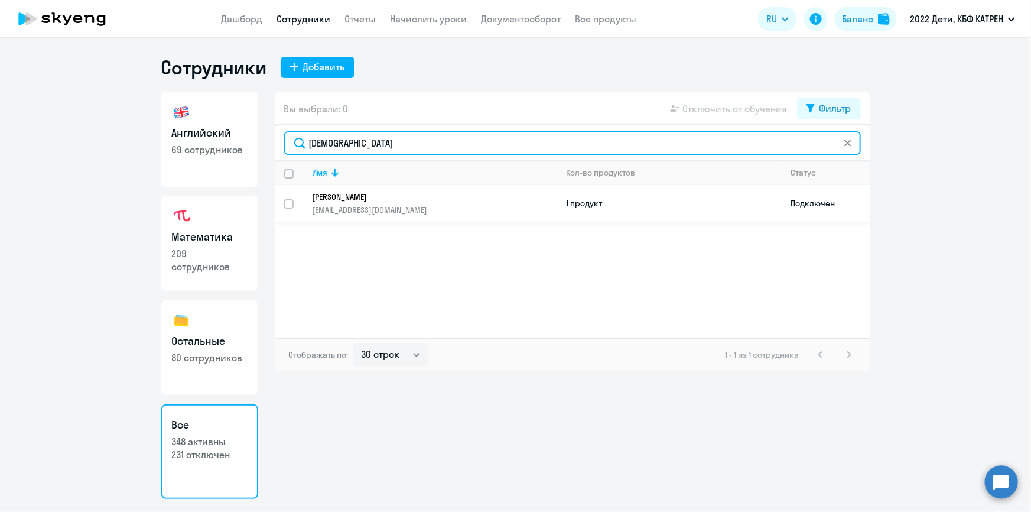
type input "[DEMOGRAPHIC_DATA]"
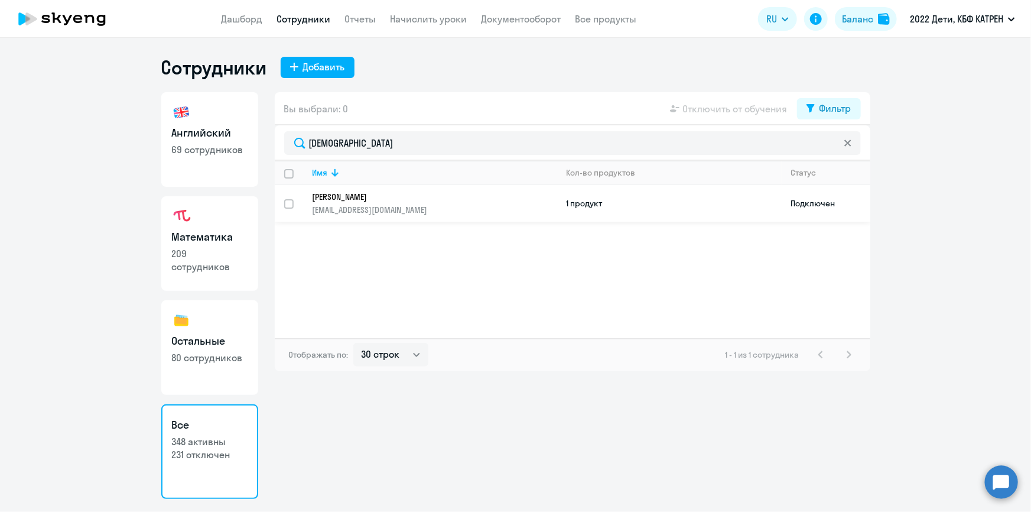
click at [384, 194] on p "[PERSON_NAME]" at bounding box center [426, 196] width 228 height 11
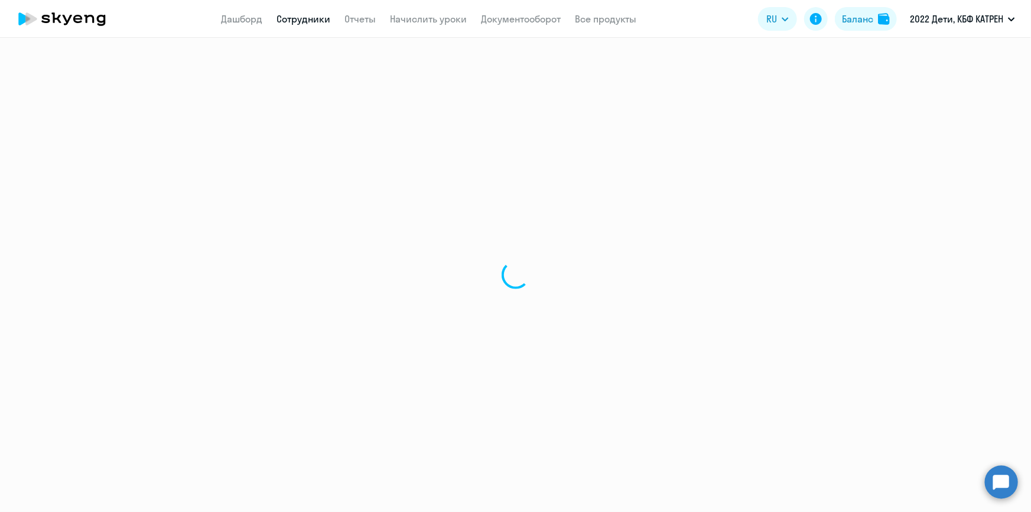
select select "english"
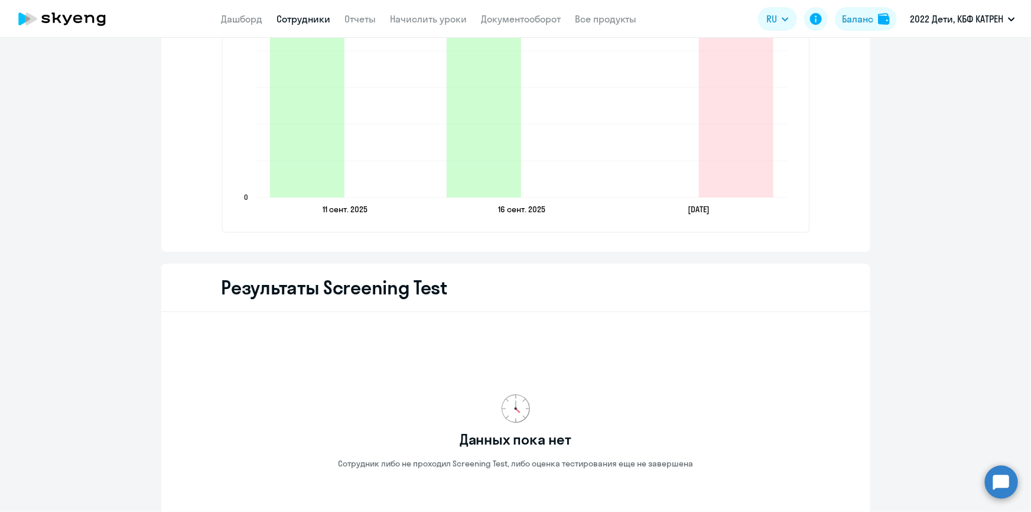
scroll to position [1450, 0]
